Goal: Information Seeking & Learning: Learn about a topic

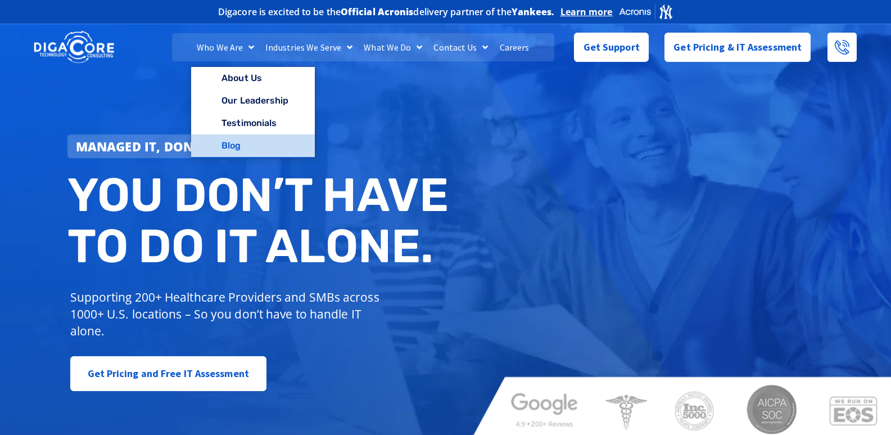
click at [235, 147] on link "Blog" at bounding box center [252, 145] width 123 height 22
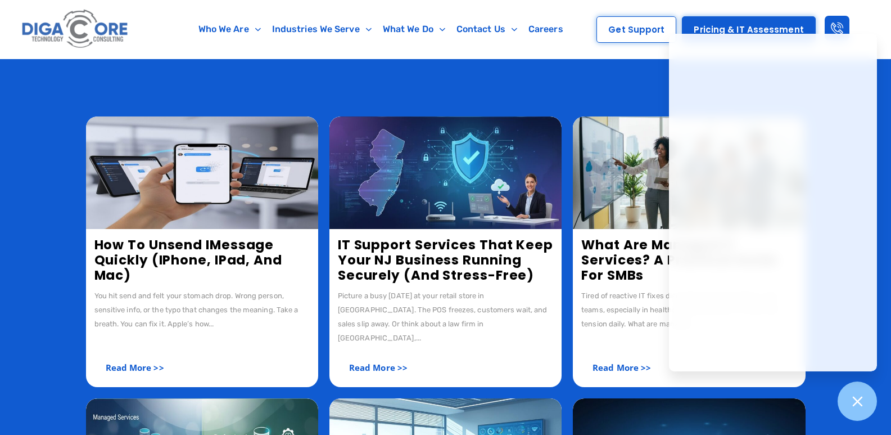
scroll to position [169, 0]
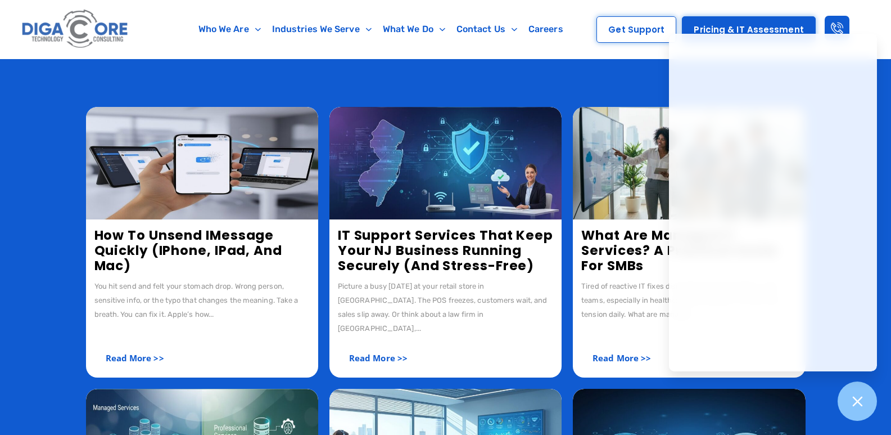
click at [159, 159] on img at bounding box center [202, 163] width 232 height 112
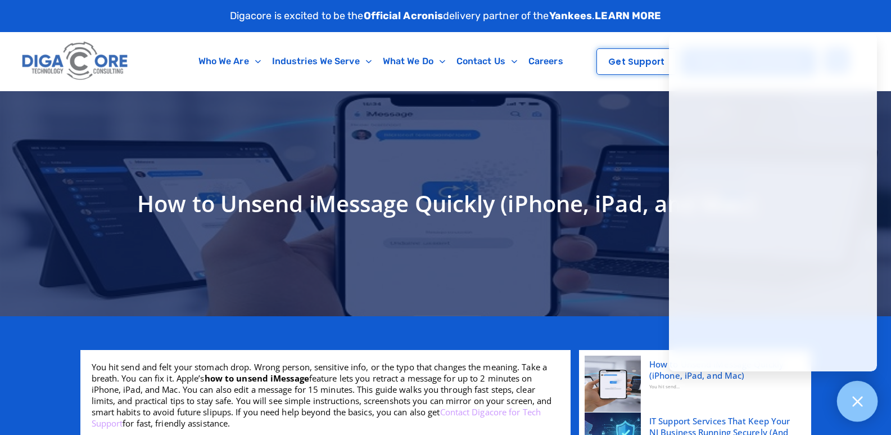
click at [850, 403] on icon at bounding box center [857, 401] width 15 height 15
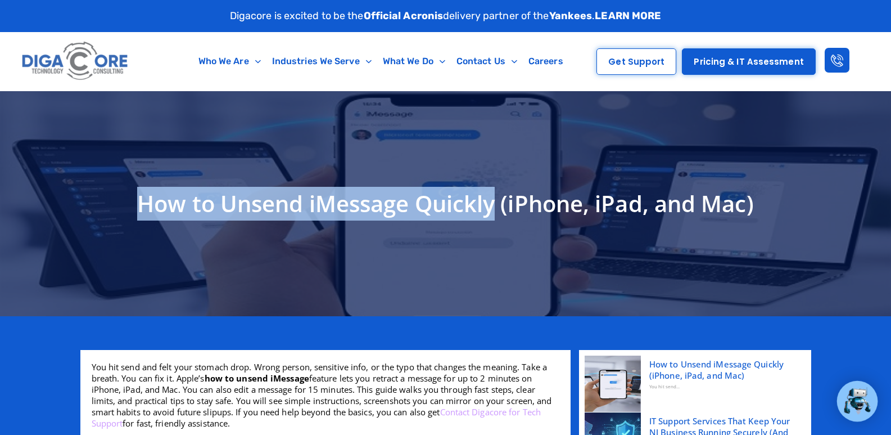
copy h1 "How to Unsend iMessage Quickly"
drag, startPoint x: 499, startPoint y: 204, endPoint x: 92, endPoint y: 210, distance: 407.1
click at [92, 210] on h1 "How to Unsend iMessage Quickly (iPhone, iPad, and Mac)" at bounding box center [446, 204] width 720 height 34
